Goal: Information Seeking & Learning: Learn about a topic

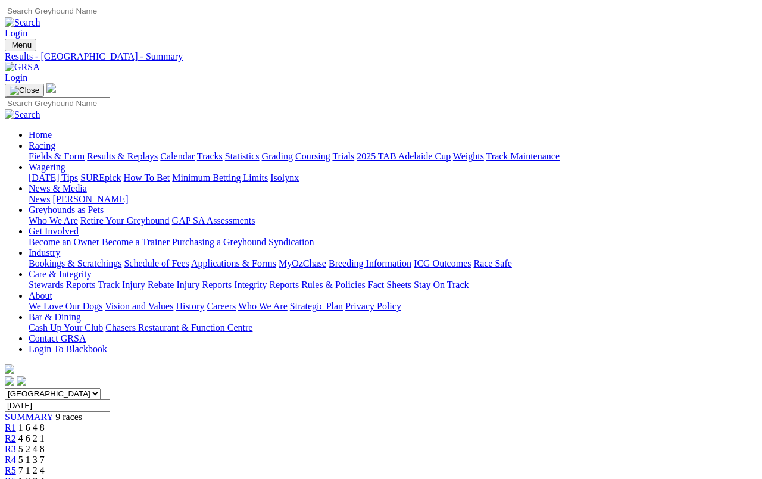
click at [136, 151] on link "Results & Replays" at bounding box center [122, 156] width 71 height 10
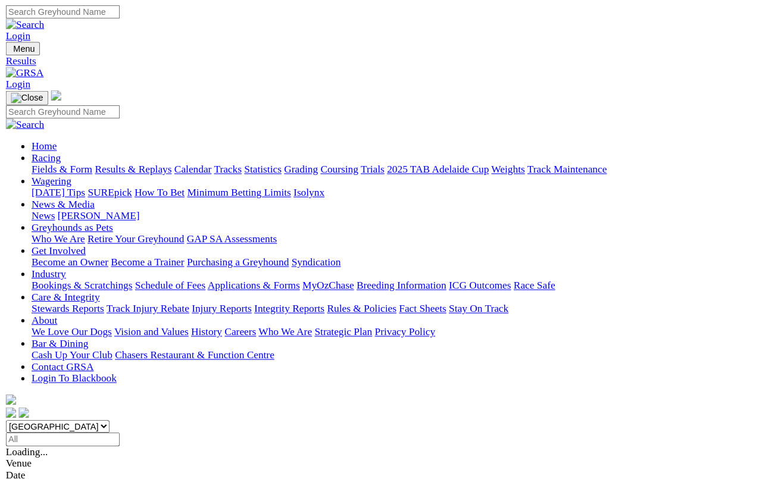
scroll to position [4, 0]
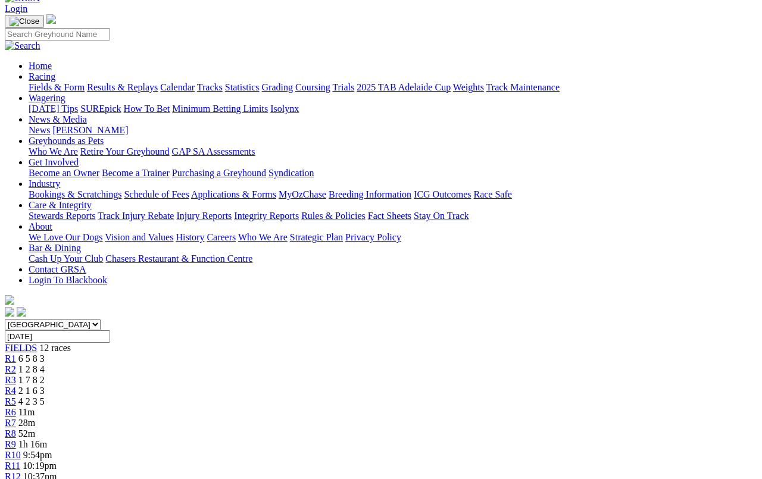
scroll to position [66, 0]
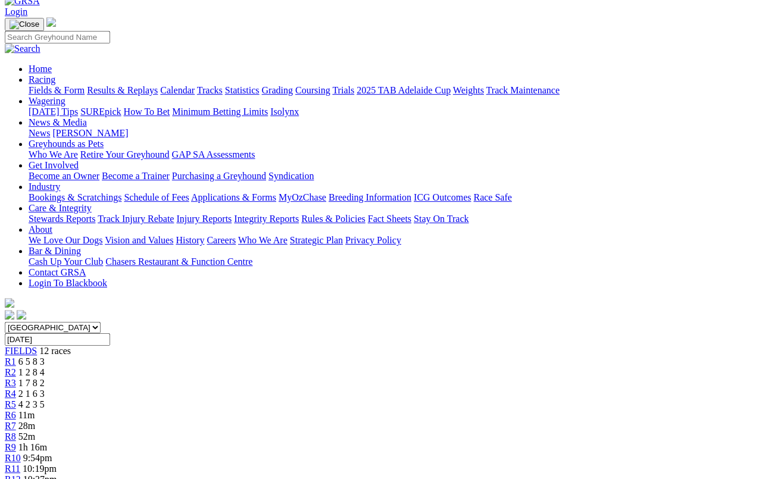
click at [16, 389] on span "R4" at bounding box center [10, 394] width 11 height 10
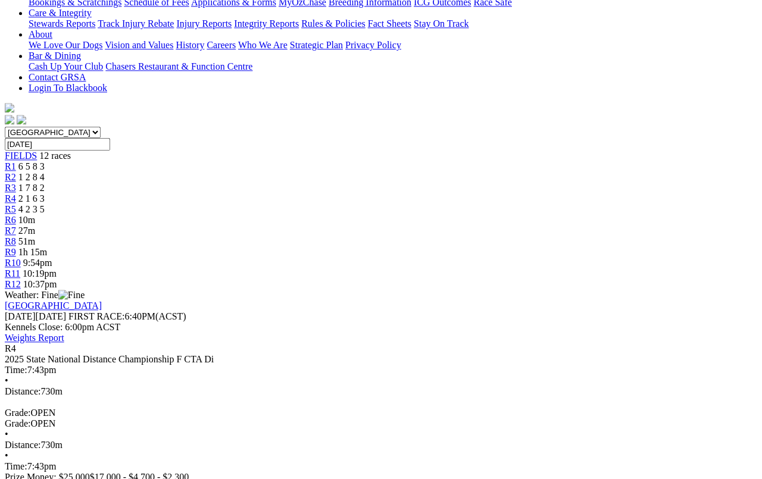
scroll to position [261, 0]
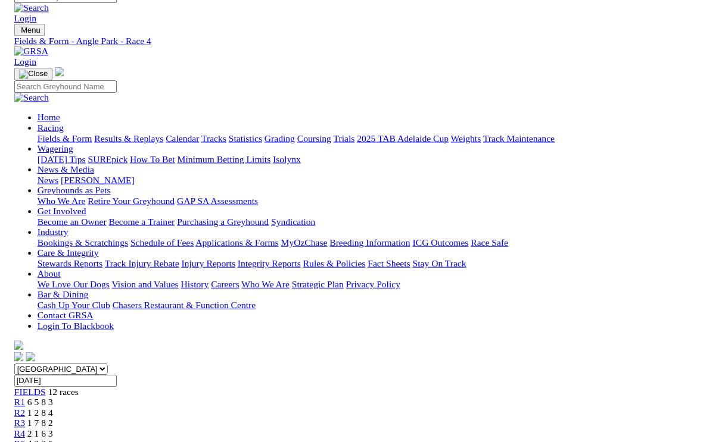
scroll to position [267, 0]
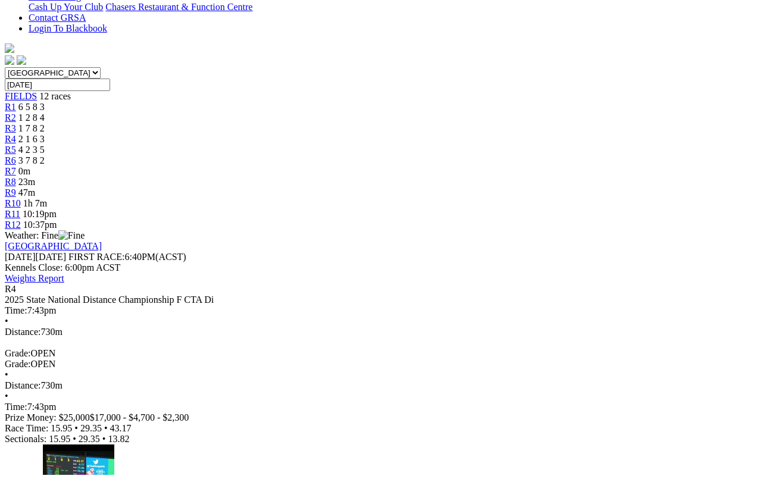
scroll to position [317, 0]
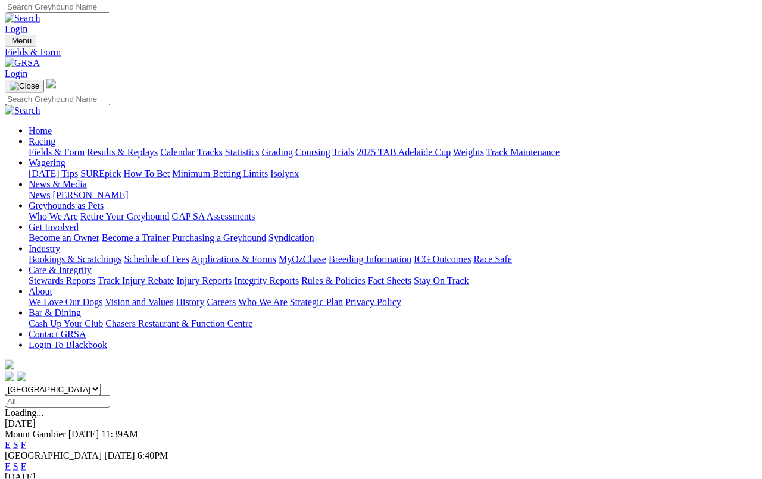
scroll to position [4, 0]
click at [121, 148] on link "Results & Replays" at bounding box center [122, 153] width 71 height 10
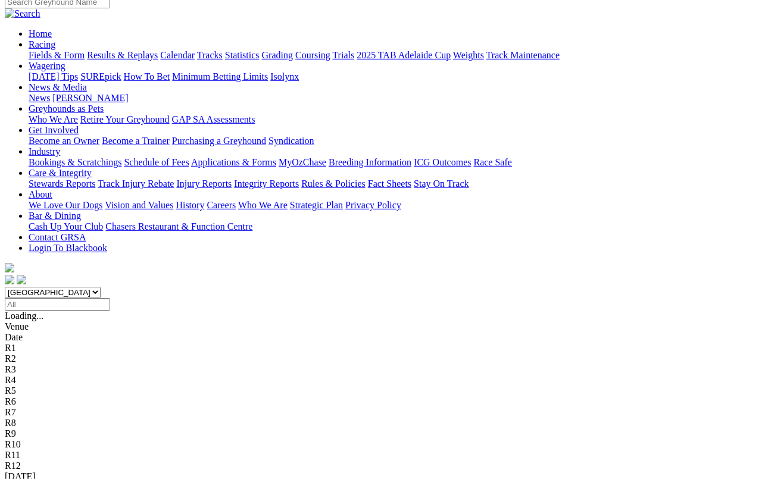
scroll to position [108, 0]
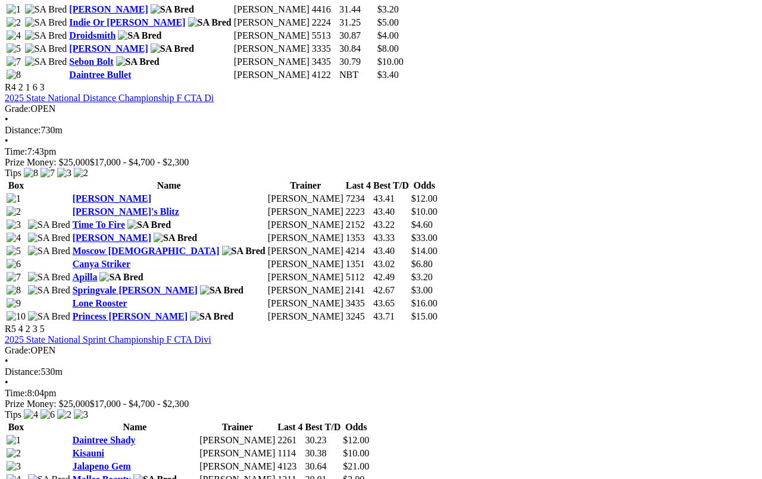
scroll to position [1132, 0]
